Goal: Connect with others: Connect with other users

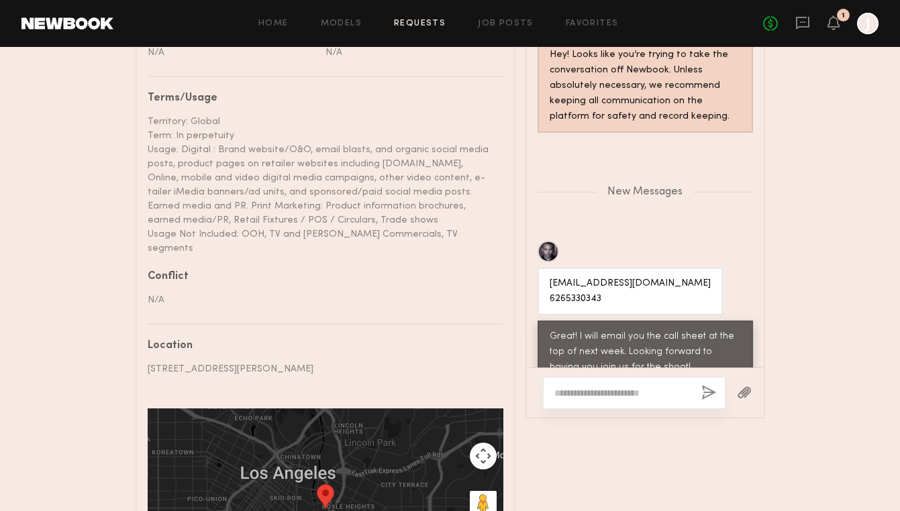
scroll to position [922, 0]
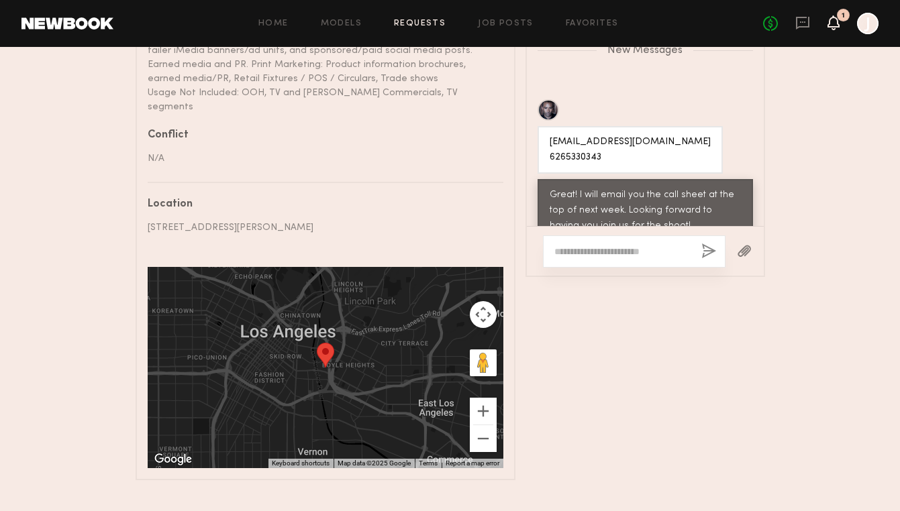
click at [834, 26] on icon at bounding box center [833, 21] width 11 height 9
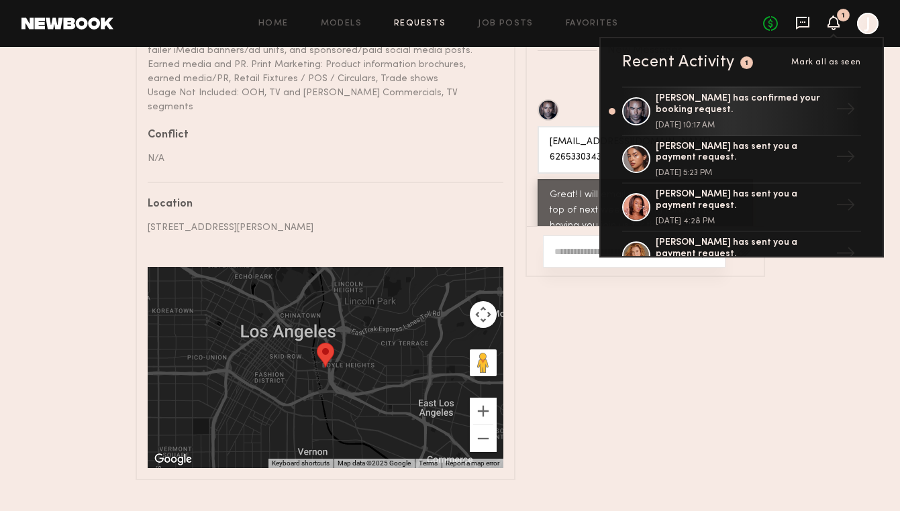
click at [801, 23] on icon at bounding box center [802, 22] width 15 height 15
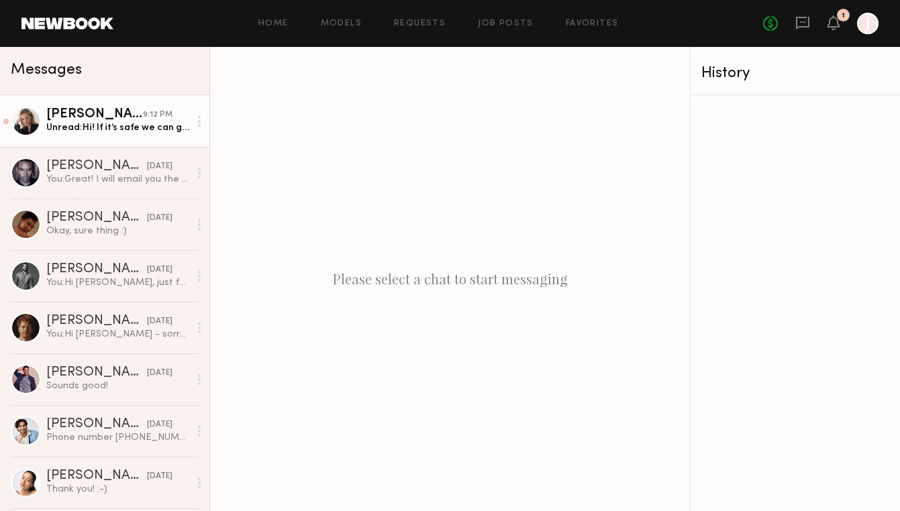
click at [118, 133] on div "Unread: Hi! If it’s safe we can give it a try but I’m not sure about my actual …" at bounding box center [117, 127] width 143 height 13
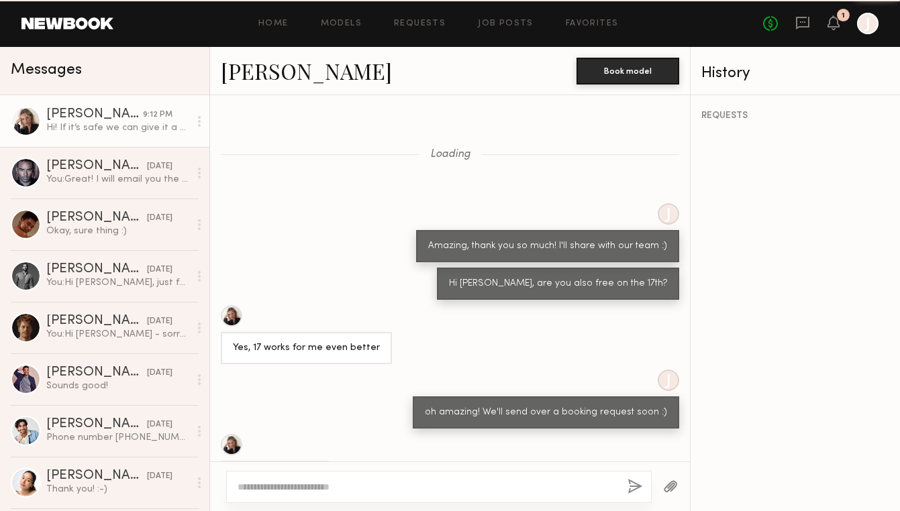
scroll to position [816, 0]
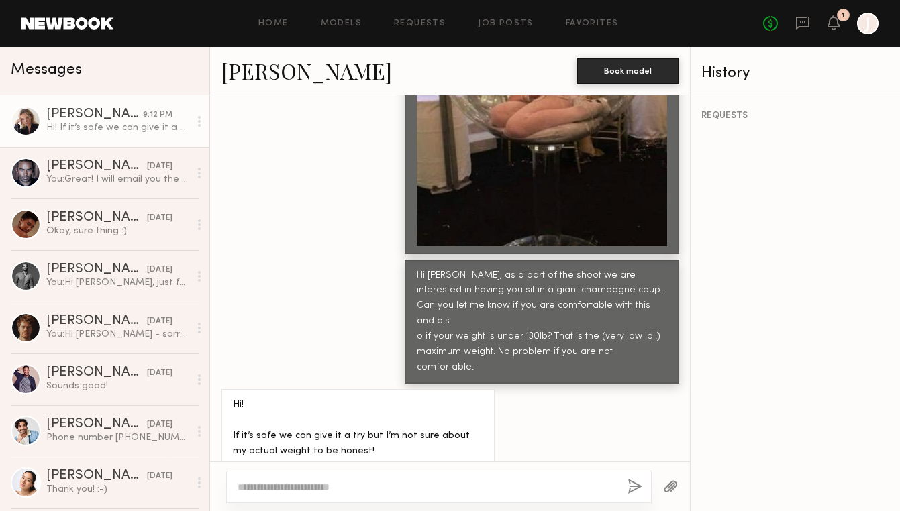
click at [243, 69] on link "[PERSON_NAME]" at bounding box center [306, 70] width 171 height 29
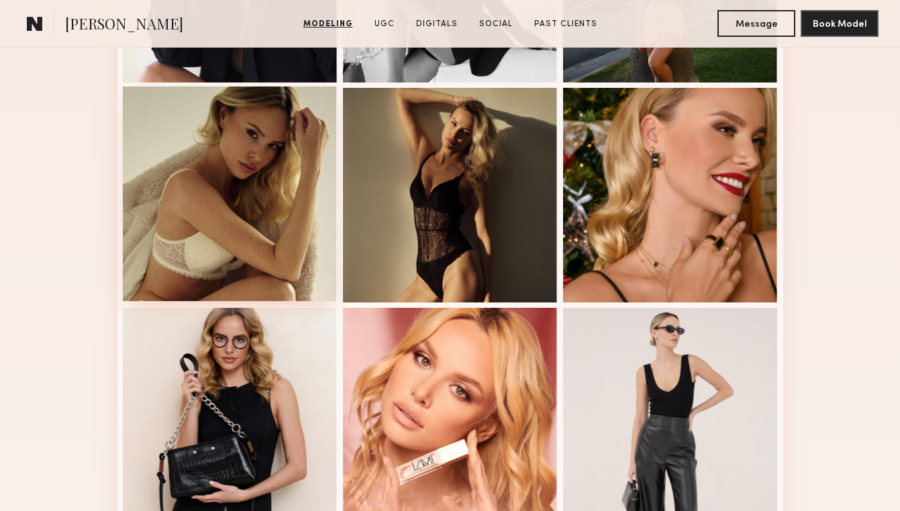
scroll to position [542, 0]
